Goal: Information Seeking & Learning: Learn about a topic

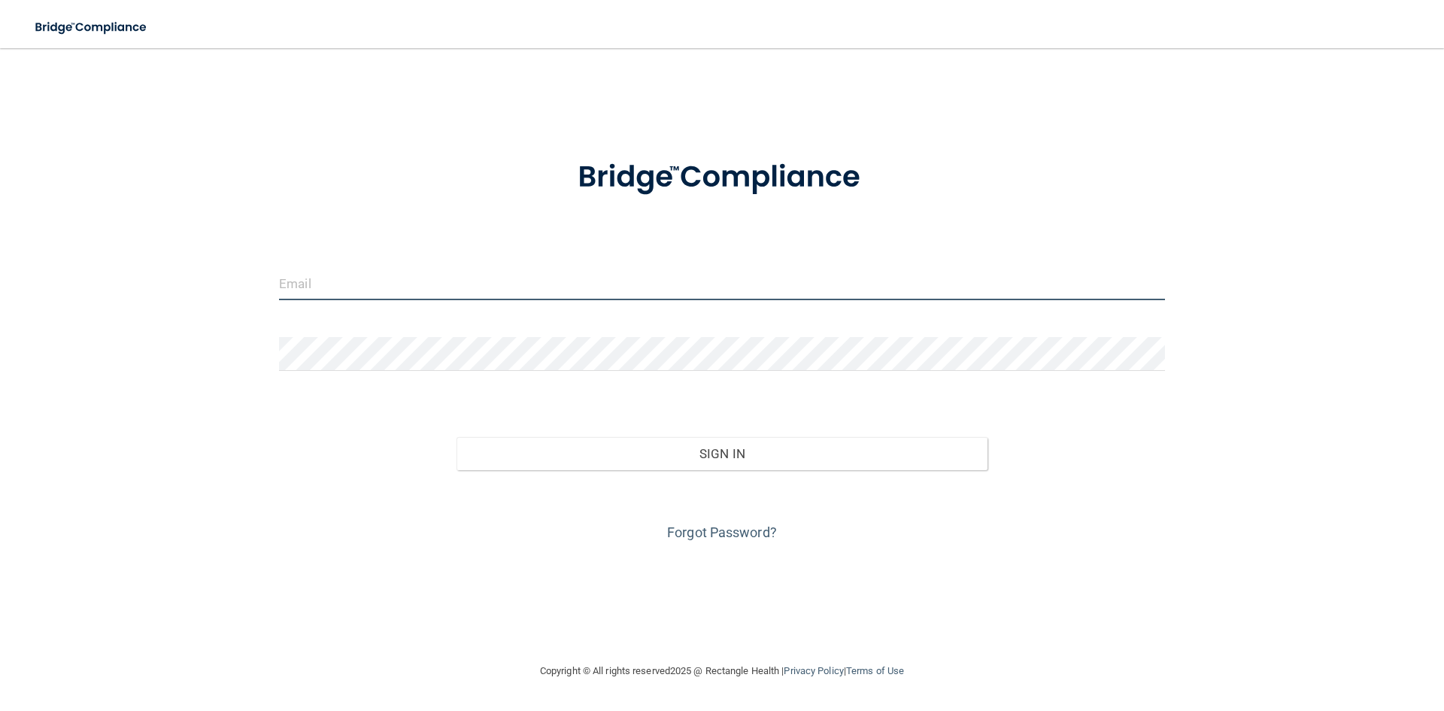
click at [618, 281] on input "email" at bounding box center [722, 283] width 886 height 34
type input "[EMAIL_ADDRESS][DOMAIN_NAME]"
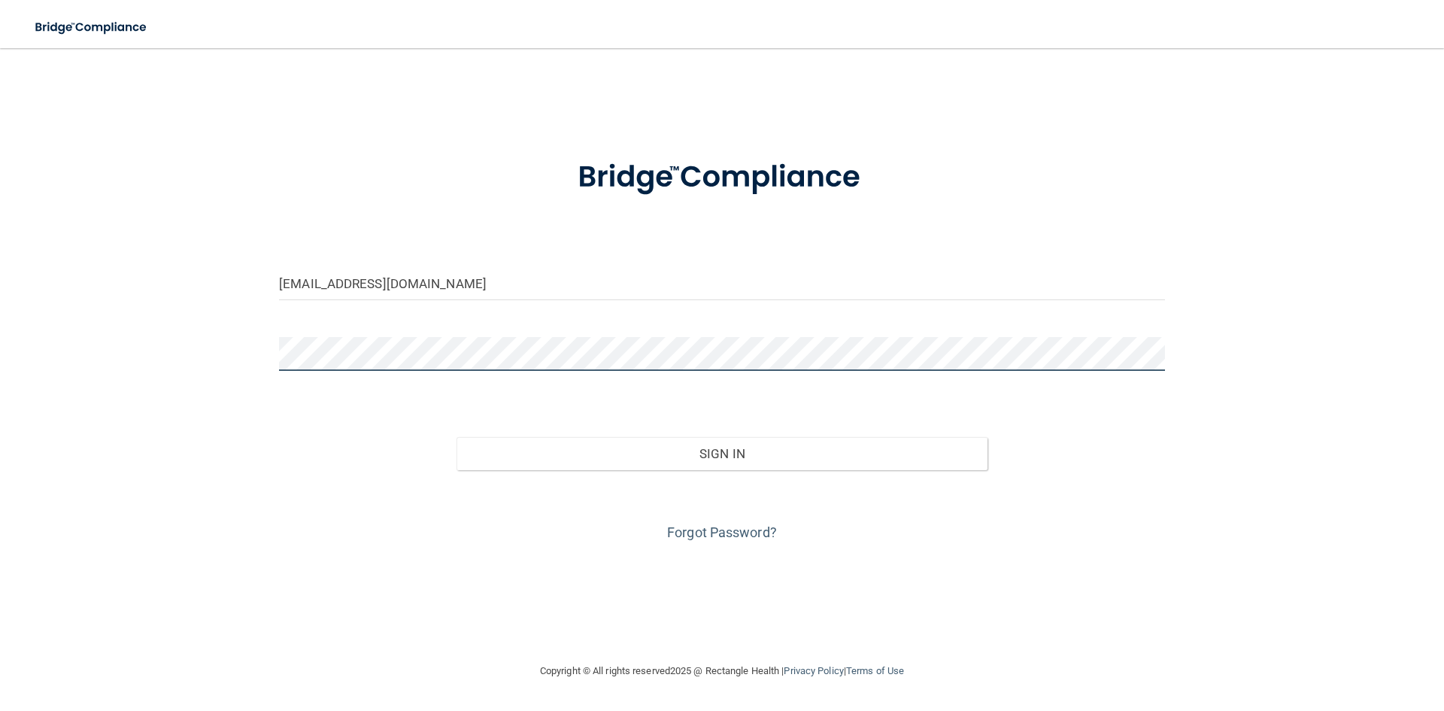
click at [456, 437] on button "Sign In" at bounding box center [722, 453] width 532 height 33
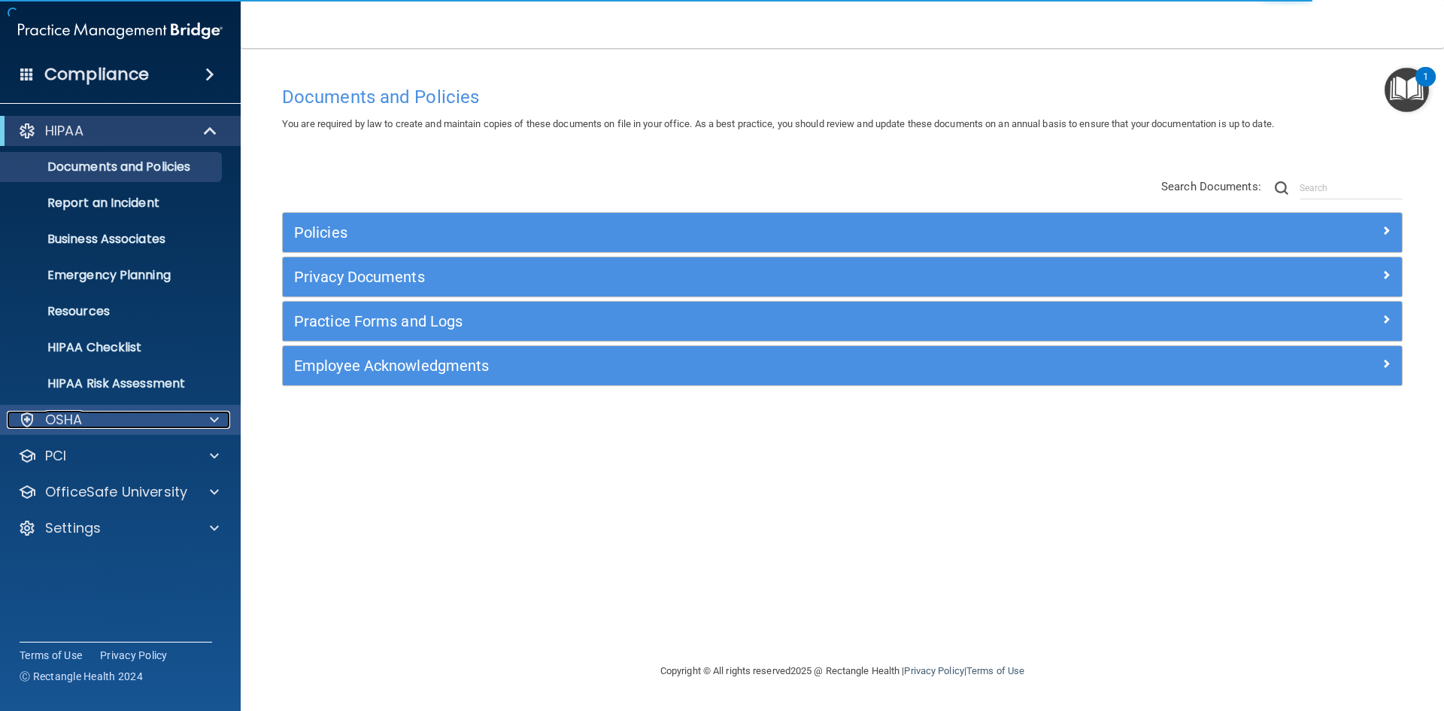
click at [214, 415] on span at bounding box center [214, 420] width 9 height 18
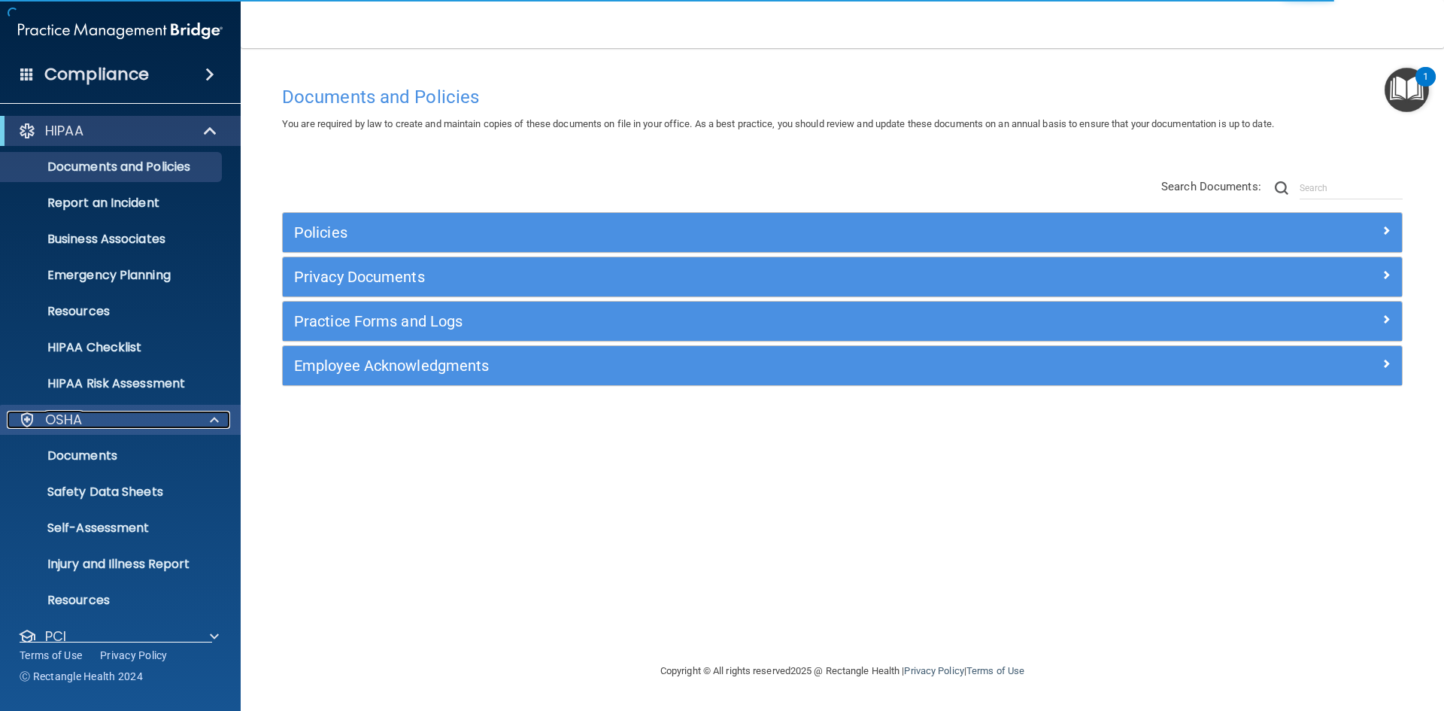
click at [215, 415] on span at bounding box center [214, 420] width 9 height 18
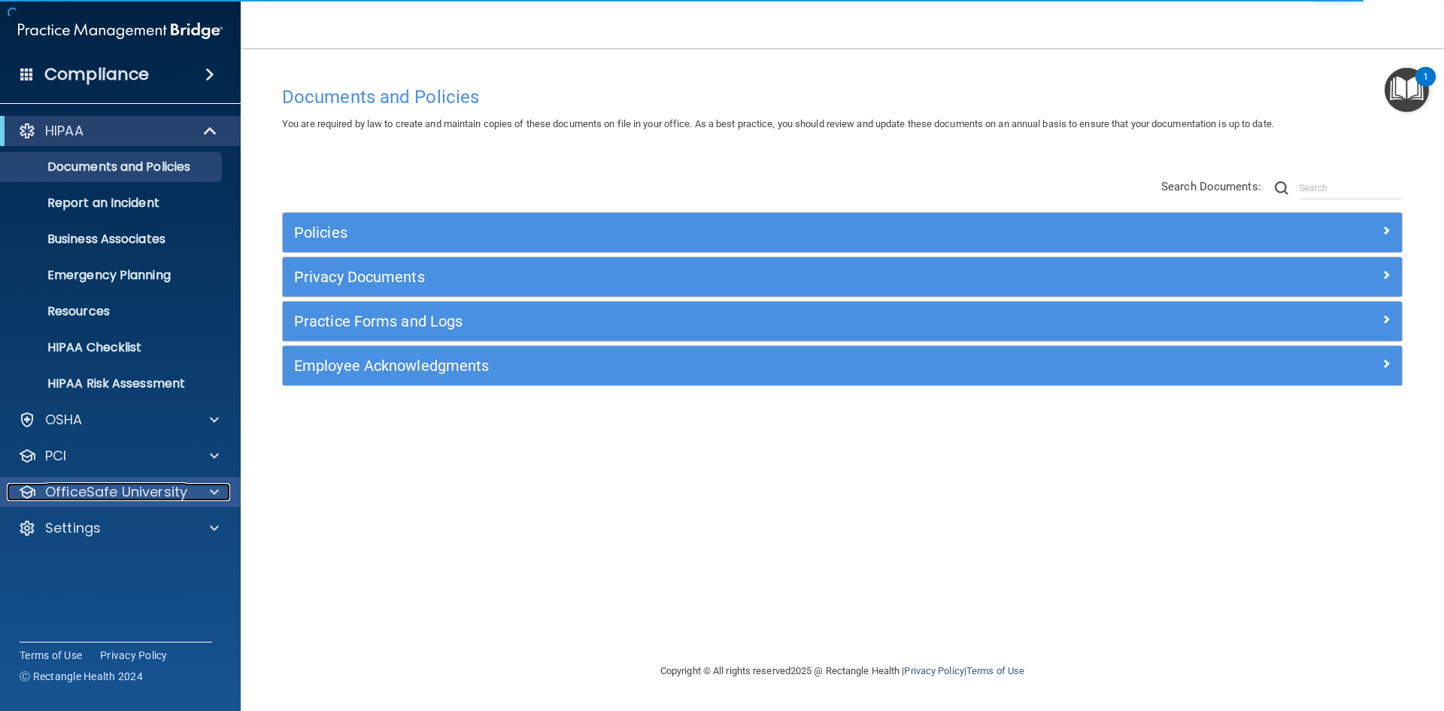
click at [214, 493] on span at bounding box center [214, 492] width 9 height 18
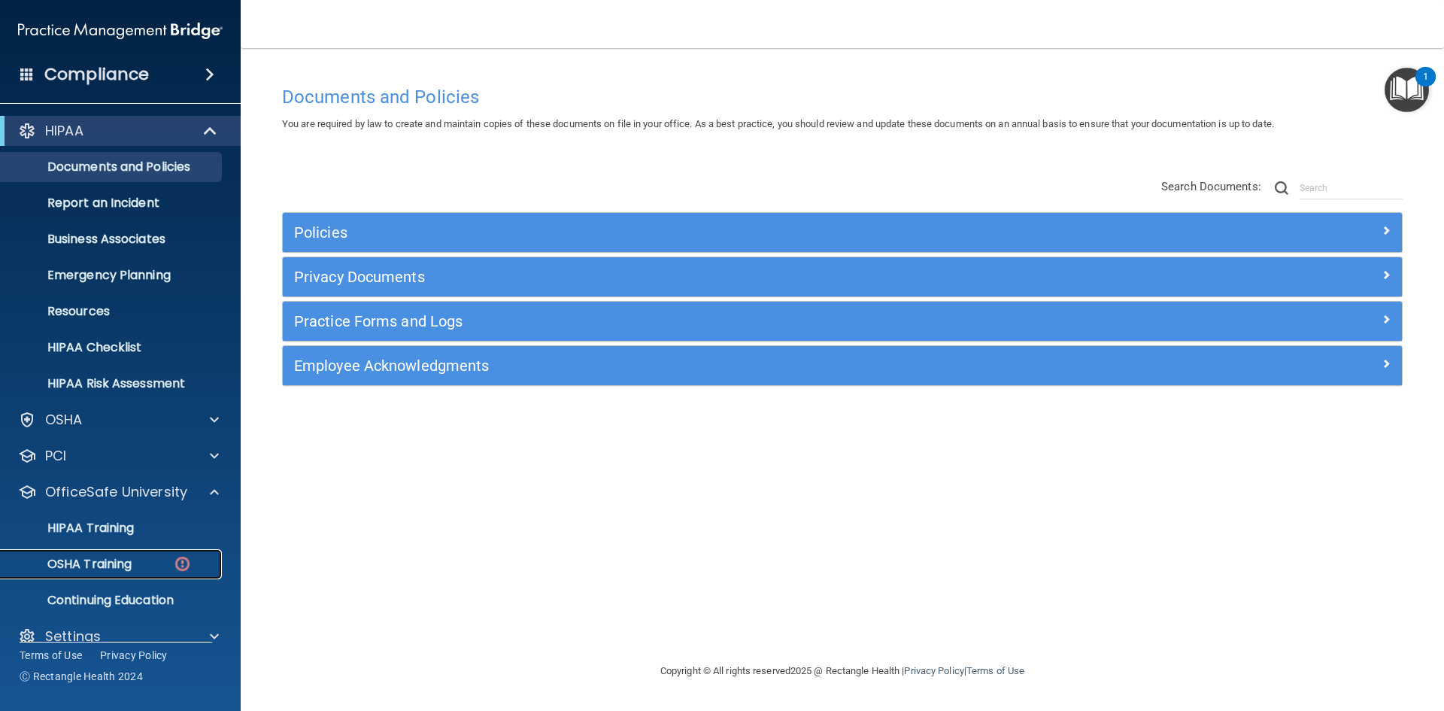
click at [126, 566] on p "OSHA Training" at bounding box center [71, 563] width 122 height 15
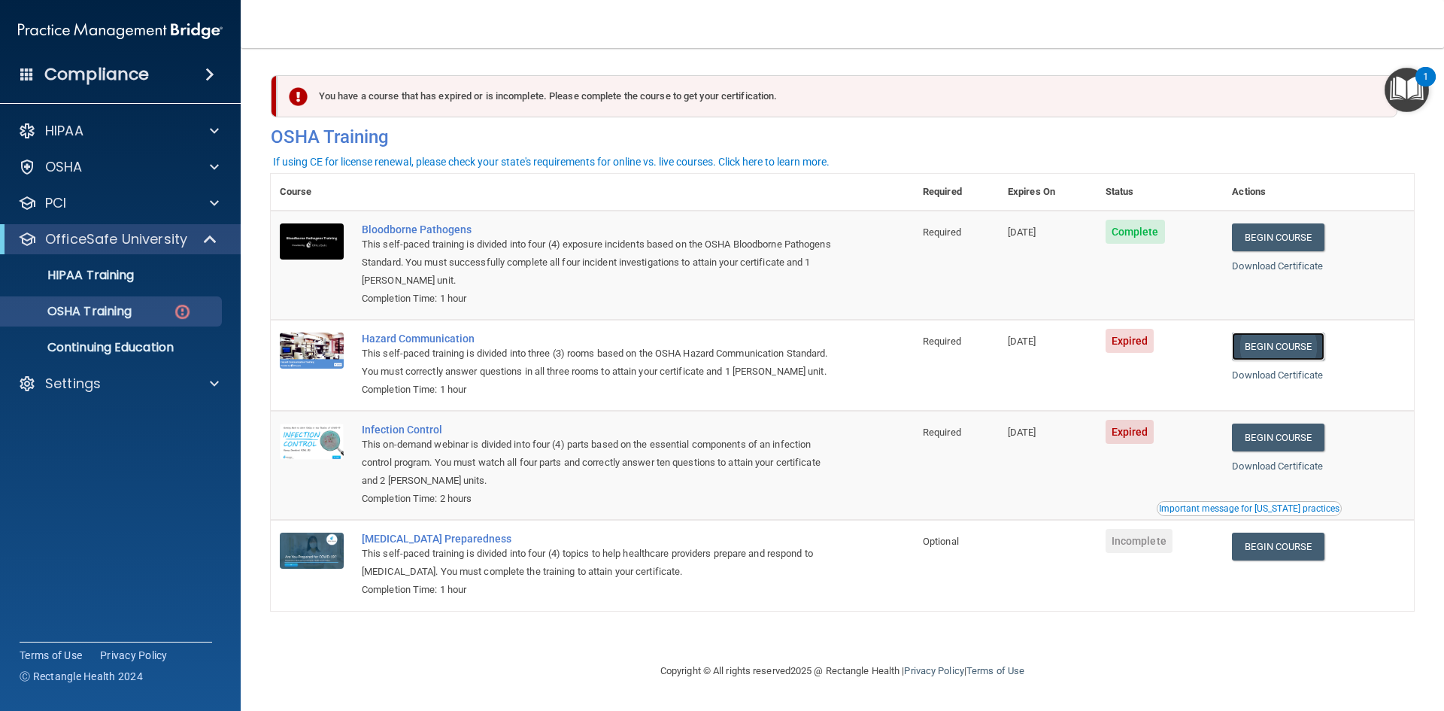
click at [1297, 344] on link "Begin Course" at bounding box center [1278, 346] width 92 height 28
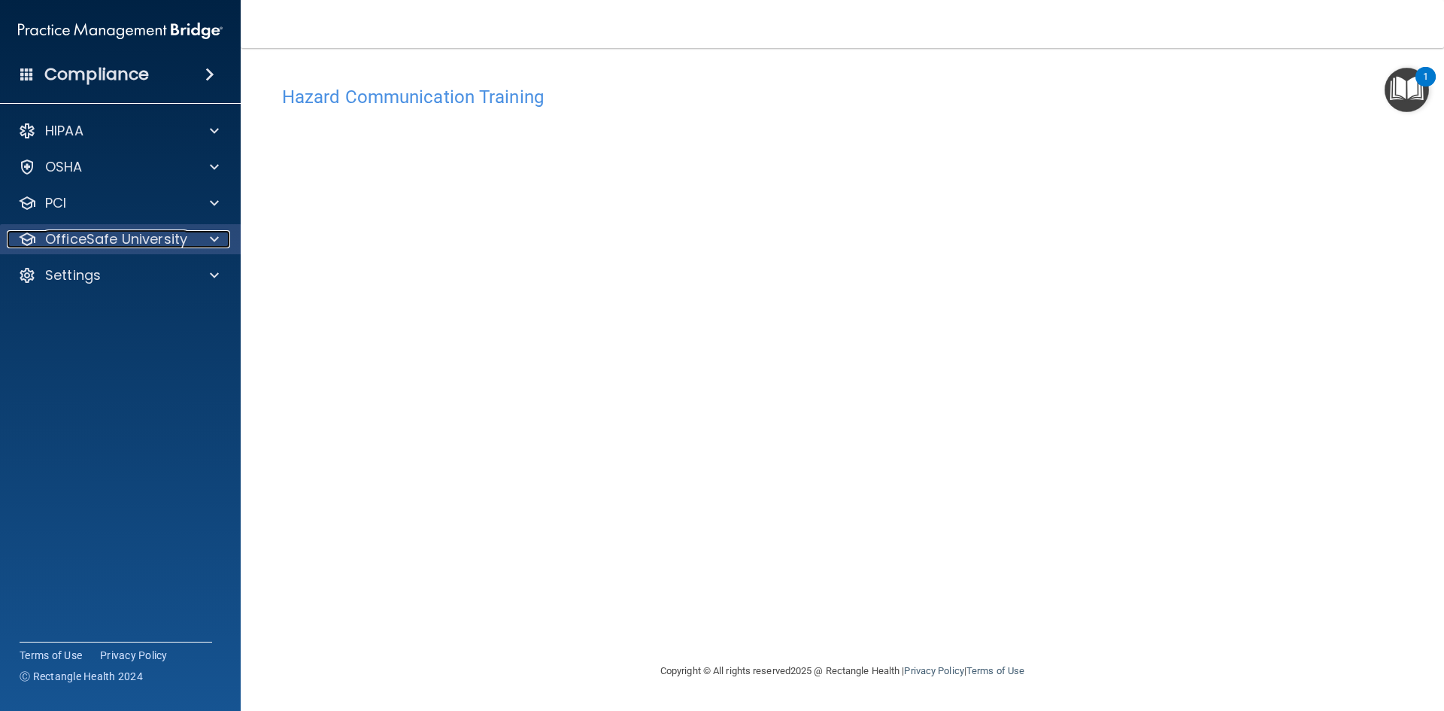
click at [214, 238] on span at bounding box center [214, 239] width 9 height 18
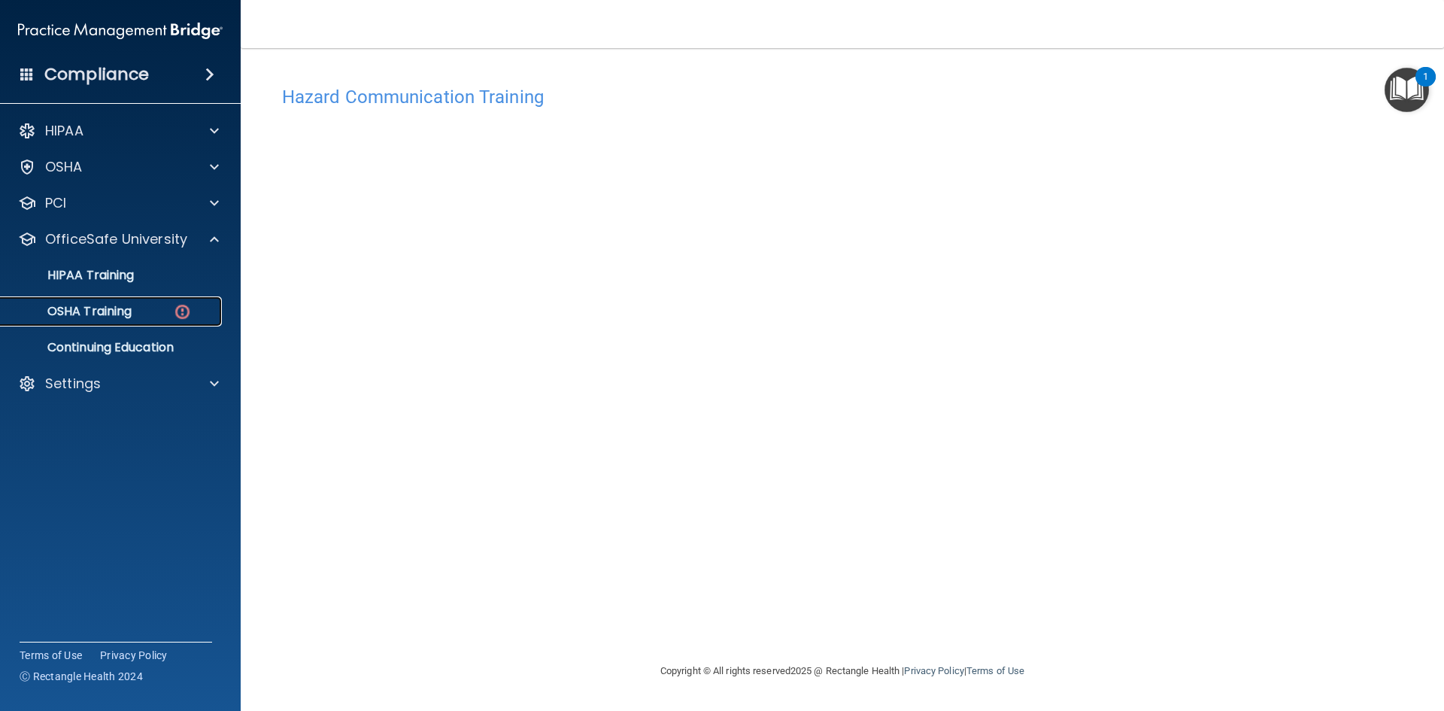
click at [183, 305] on img at bounding box center [182, 311] width 19 height 19
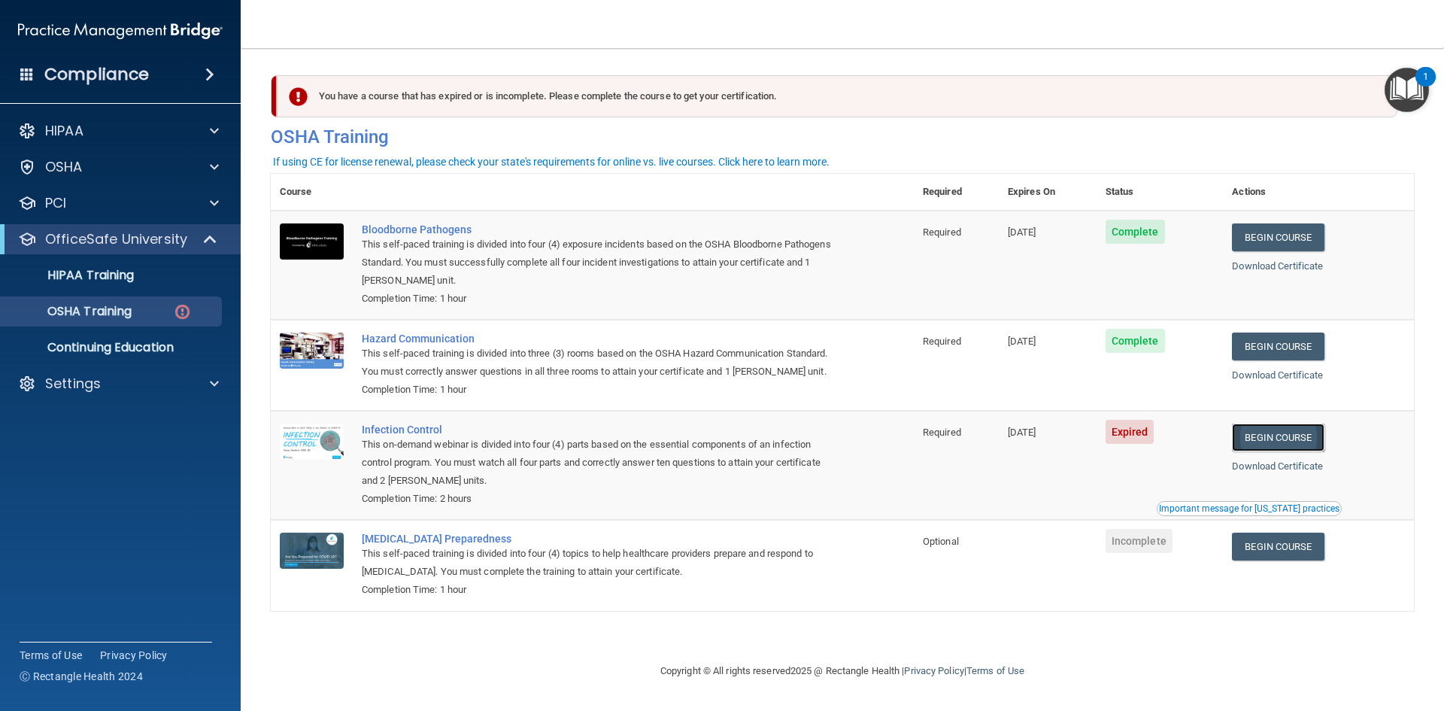
click at [1257, 443] on link "Begin Course" at bounding box center [1278, 437] width 92 height 28
